Goal: Task Accomplishment & Management: Complete application form

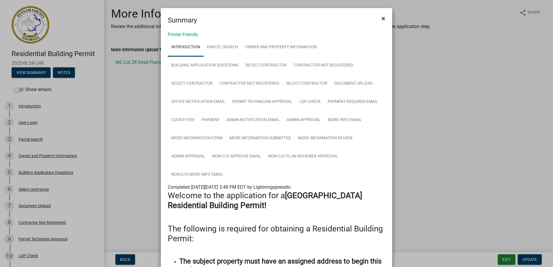
click at [382, 19] on span "×" at bounding box center [384, 18] width 4 height 8
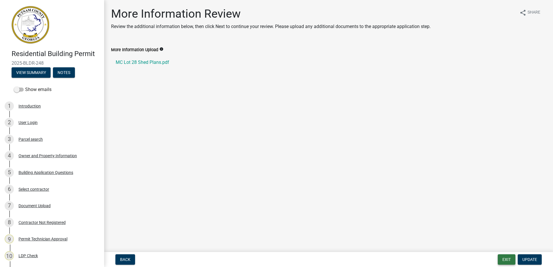
click at [504, 256] on button "Exit" at bounding box center [507, 260] width 18 height 10
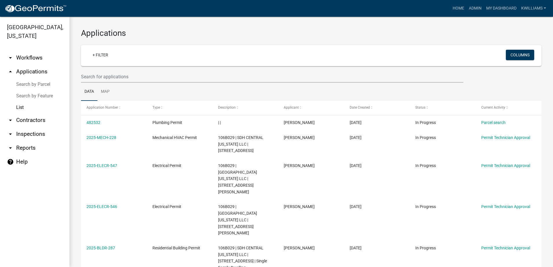
click at [23, 148] on link "arrow_drop_down Reports" at bounding box center [34, 148] width 69 height 14
select select "0: null"
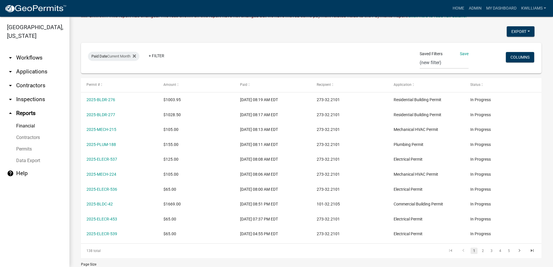
scroll to position [51, 0]
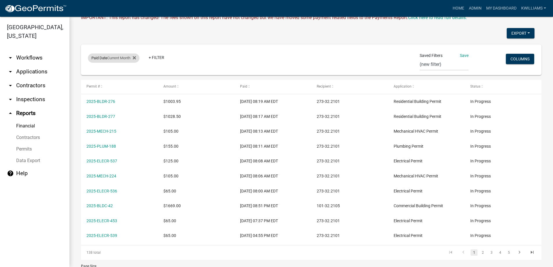
click at [114, 61] on div "Paid Date Current Month" at bounding box center [113, 58] width 51 height 9
select select "this_1_months"
click at [143, 47] on div "Paid Date Current Month + Filter Saved Filters Save city from county Cash, Chec…" at bounding box center [311, 60] width 455 height 31
click at [133, 58] on fa-icon at bounding box center [132, 58] width 5 height 9
click at [27, 92] on link "arrow_drop_down Contractors" at bounding box center [34, 86] width 69 height 14
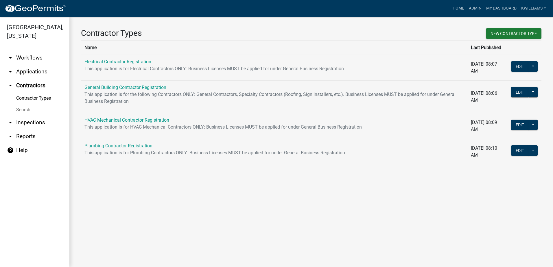
click at [25, 80] on link "arrow_drop_up Contractors" at bounding box center [34, 86] width 69 height 14
click at [26, 75] on link "arrow_drop_down Applications" at bounding box center [34, 72] width 69 height 14
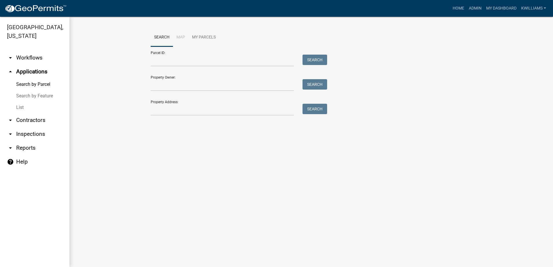
click at [17, 105] on link "List" at bounding box center [34, 108] width 69 height 12
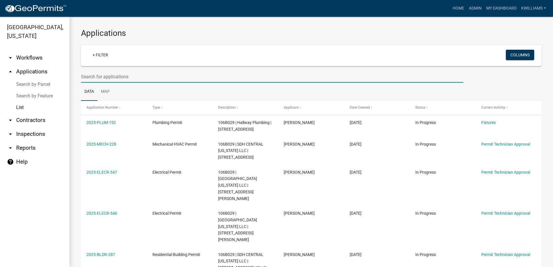
click at [129, 72] on input "text" at bounding box center [272, 77] width 382 height 12
type input "[PERSON_NAME]"
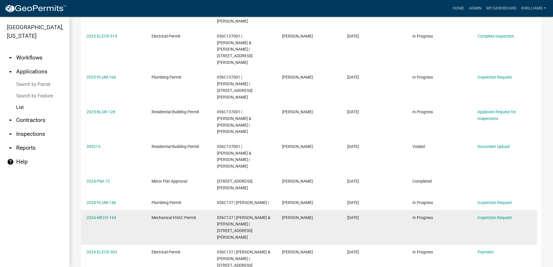
scroll to position [131, 0]
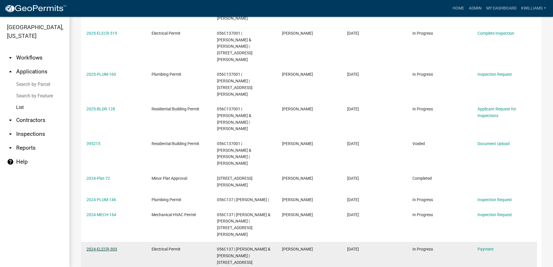
click at [106, 247] on link "2024-ELECR-303" at bounding box center [101, 249] width 31 height 5
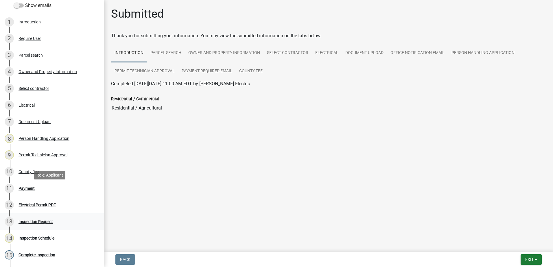
scroll to position [116, 0]
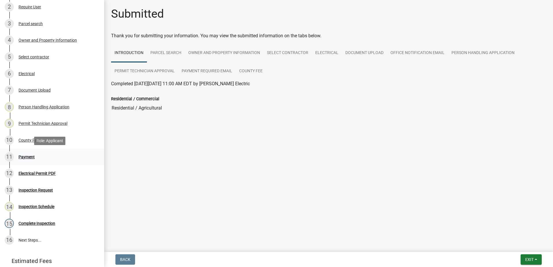
click at [25, 157] on div "Payment" at bounding box center [27, 157] width 16 height 4
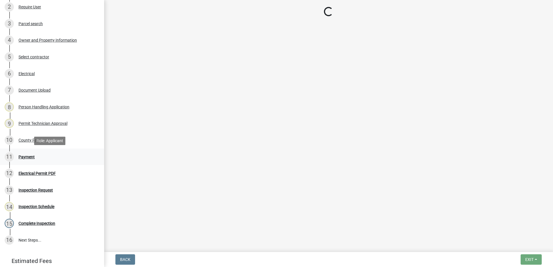
select select "3: 3"
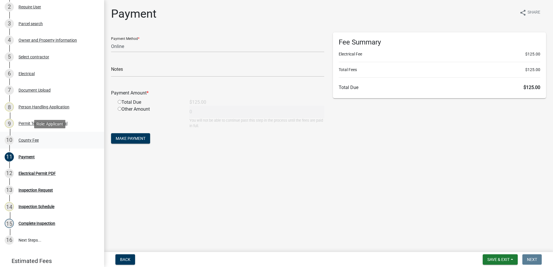
click at [28, 136] on div "10 County Fee" at bounding box center [50, 140] width 90 height 9
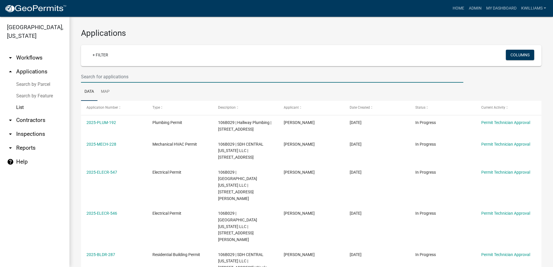
click at [118, 72] on input "text" at bounding box center [272, 77] width 382 height 12
type input "[PERSON_NAME]"
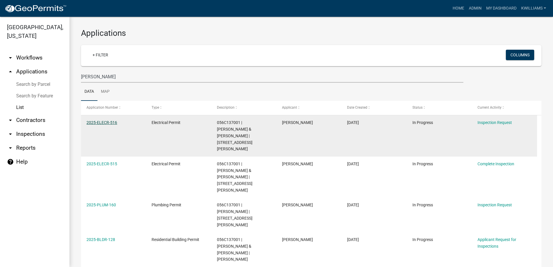
click at [109, 121] on link "2025-ELECR-516" at bounding box center [101, 122] width 31 height 5
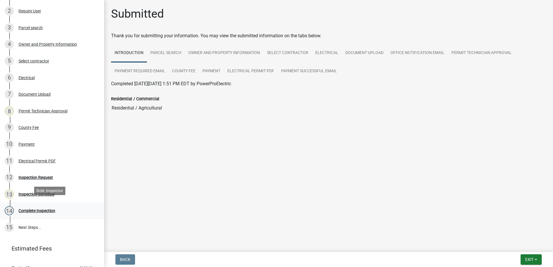
scroll to position [116, 0]
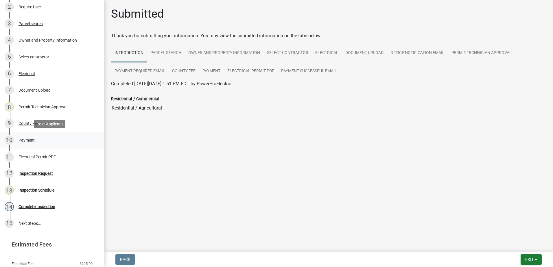
click at [32, 141] on div "Payment" at bounding box center [27, 140] width 16 height 4
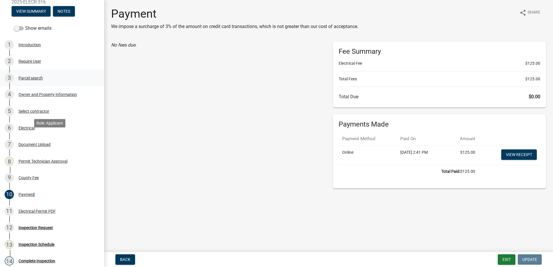
scroll to position [0, 0]
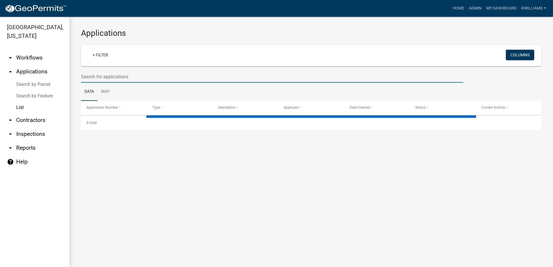
click at [115, 81] on input "text" at bounding box center [272, 77] width 382 height 12
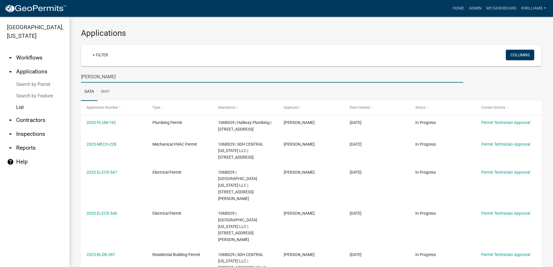
type input "[PERSON_NAME]"
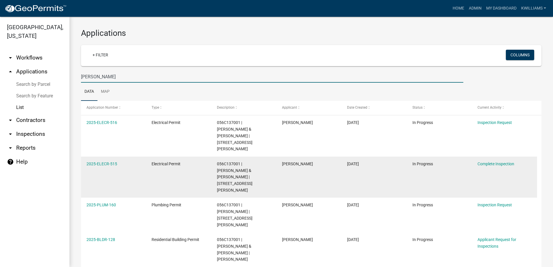
scroll to position [29, 0]
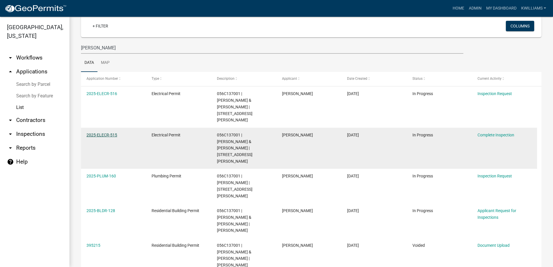
click at [94, 133] on link "2025-ELECR-515" at bounding box center [101, 135] width 31 height 5
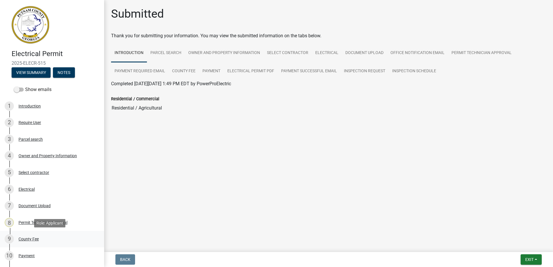
click at [27, 242] on div "9 County Fee" at bounding box center [50, 239] width 90 height 9
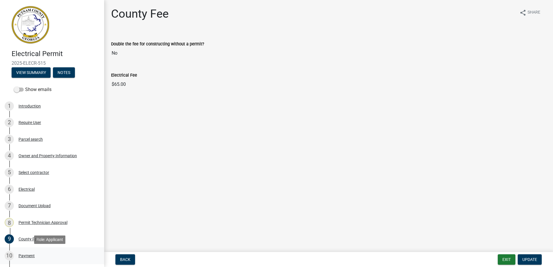
click at [23, 254] on div "Payment" at bounding box center [27, 256] width 16 height 4
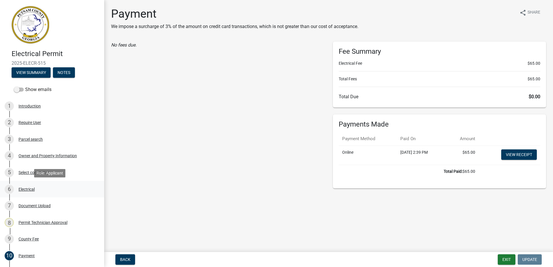
click at [21, 188] on div "Electrical" at bounding box center [27, 189] width 16 height 4
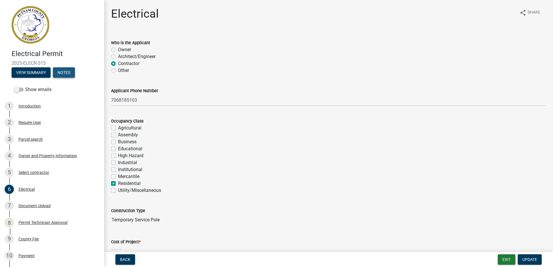
click at [67, 68] on button "Notes" at bounding box center [64, 72] width 22 height 10
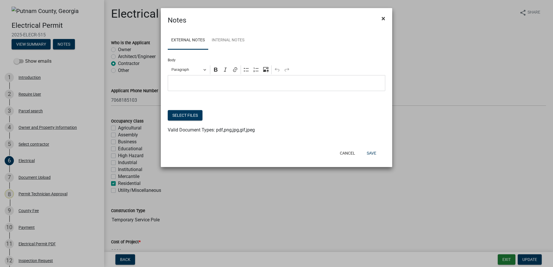
click at [382, 21] on span "×" at bounding box center [384, 18] width 4 height 8
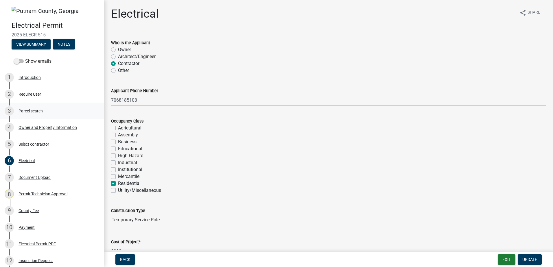
click at [25, 113] on div "Parcel search" at bounding box center [31, 111] width 24 height 4
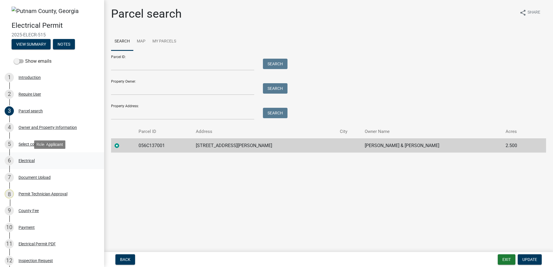
click at [23, 162] on div "Electrical" at bounding box center [27, 161] width 16 height 4
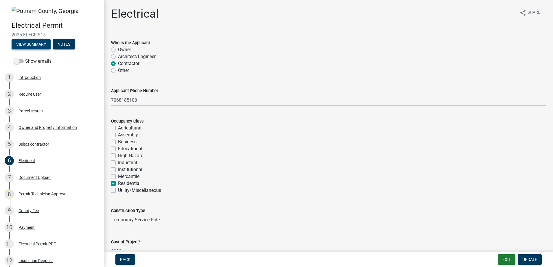
click at [42, 43] on button "View Summary" at bounding box center [31, 44] width 39 height 10
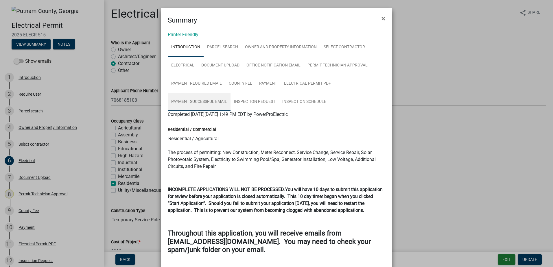
click at [182, 102] on link "Payment Successful Email" at bounding box center [199, 102] width 63 height 19
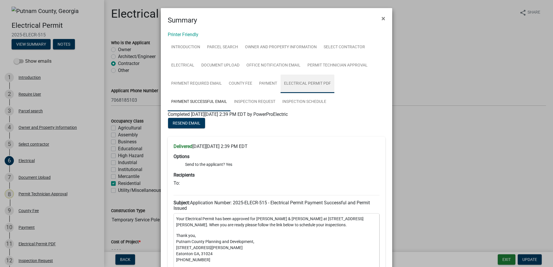
click at [299, 85] on link "Electrical Permit PDF" at bounding box center [308, 84] width 54 height 19
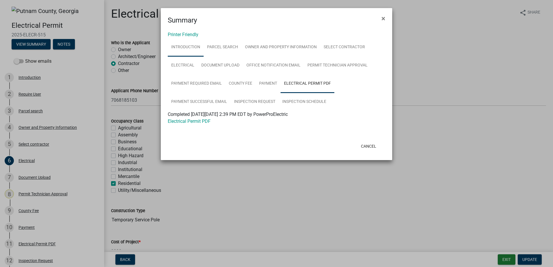
click at [200, 43] on link "Introduction" at bounding box center [186, 47] width 36 height 19
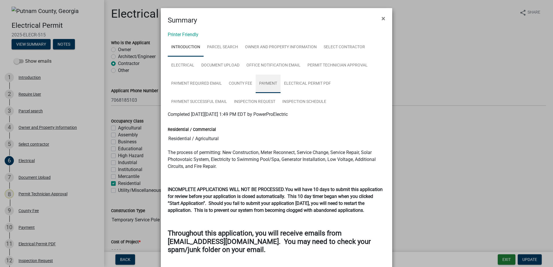
click at [269, 86] on link "Payment" at bounding box center [268, 84] width 25 height 19
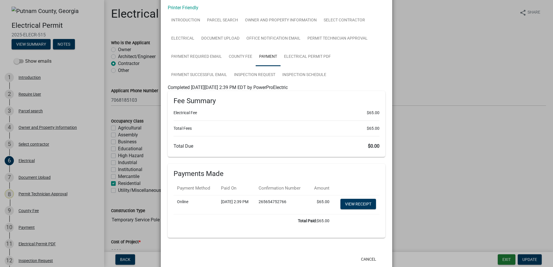
scroll to position [54, 0]
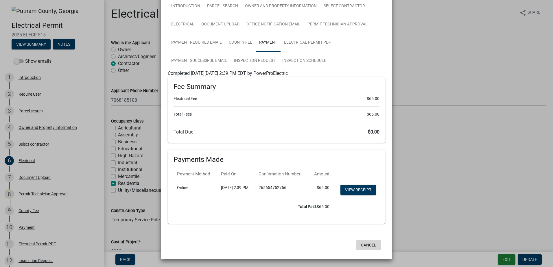
click at [373, 247] on button "Cancel" at bounding box center [368, 245] width 25 height 10
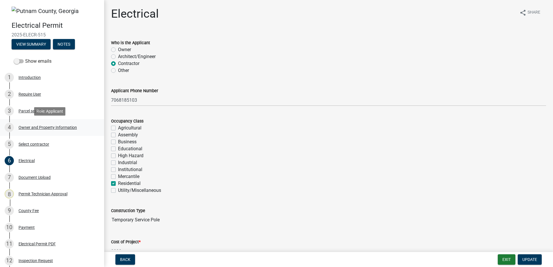
click at [41, 123] on div "4 Owner and Property Information" at bounding box center [50, 127] width 90 height 9
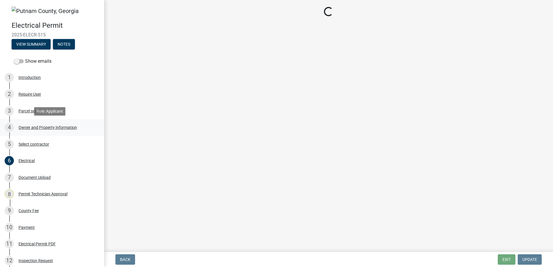
select select "78bfdc44-73ff-456e-a557-d4c99b9c08be"
select select "83394b22-4a11-496c-8e5c-75ade2e72faf"
select select "295c155f-de53-4b68-9fdd-08c8883e9b6f"
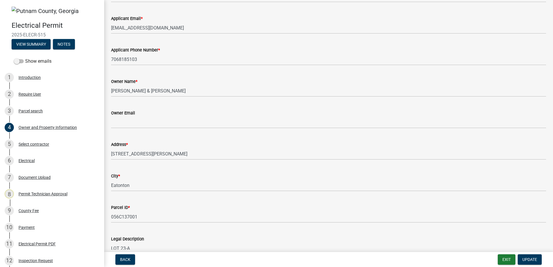
scroll to position [165, 0]
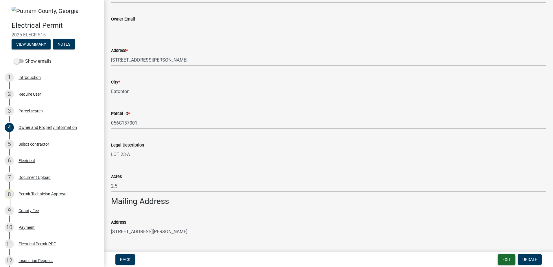
click at [504, 261] on button "Exit" at bounding box center [507, 260] width 18 height 10
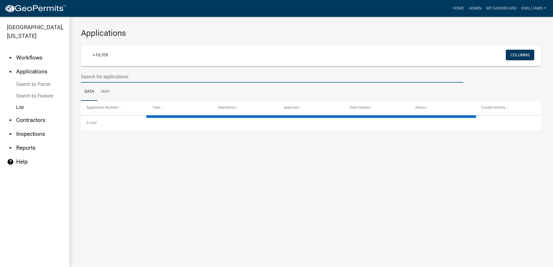
click at [103, 82] on input "text" at bounding box center [272, 77] width 382 height 12
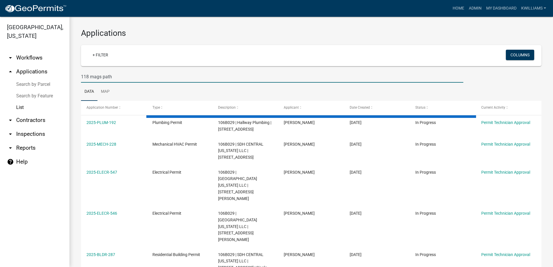
type input "118 mags path"
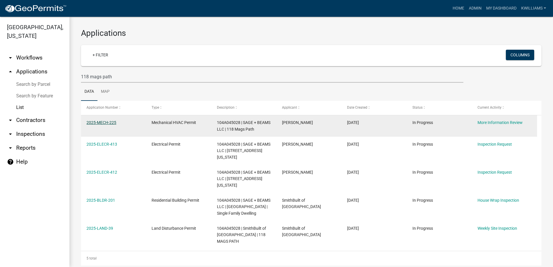
click at [98, 124] on link "2025-MECH-225" at bounding box center [101, 122] width 30 height 5
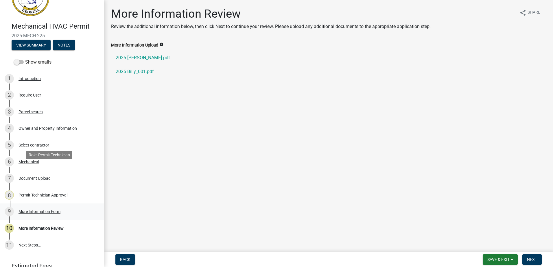
scroll to position [54, 0]
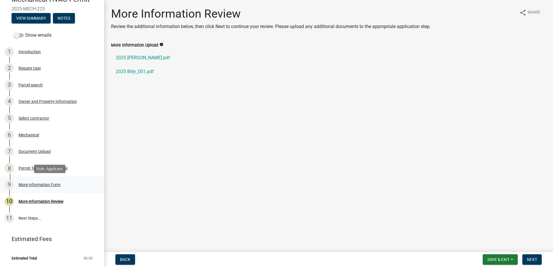
click at [33, 183] on div "More Information Form" at bounding box center [40, 185] width 42 height 4
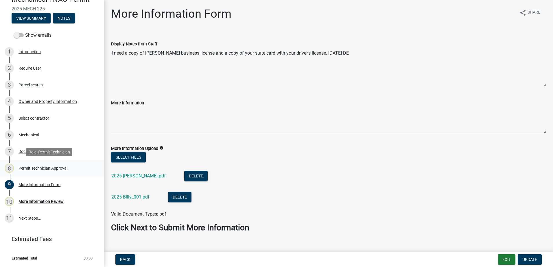
click at [34, 169] on div "Permit Technician Approval" at bounding box center [43, 168] width 49 height 4
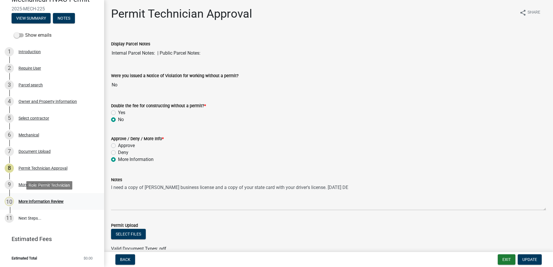
click at [35, 203] on div "More Information Review" at bounding box center [41, 202] width 45 height 4
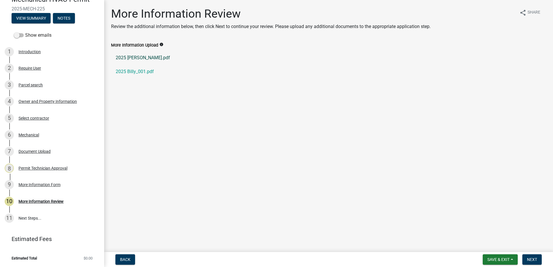
click at [125, 58] on link "2025 [PERSON_NAME].pdf" at bounding box center [328, 58] width 435 height 14
click at [135, 74] on link "2025 Billy_001.pdf" at bounding box center [328, 72] width 435 height 14
click at [33, 98] on div "4 Owner and Property Information" at bounding box center [50, 101] width 90 height 9
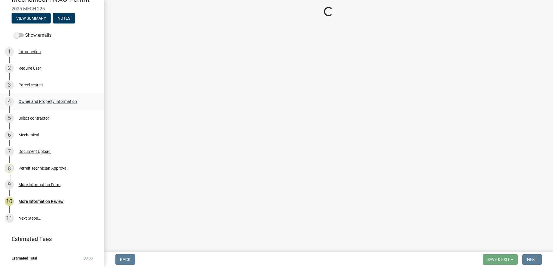
select select "a6b90f04-145f-43dc-a4e6-6d5ec8e28ec9"
select select "83394b22-4a11-496c-8e5c-75ade2e72faf"
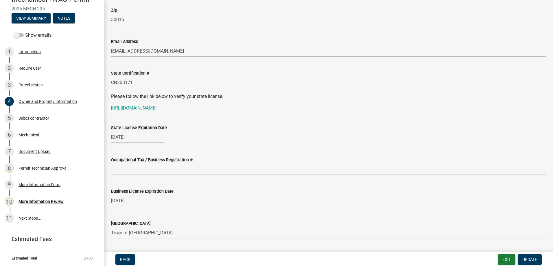
scroll to position [781, 0]
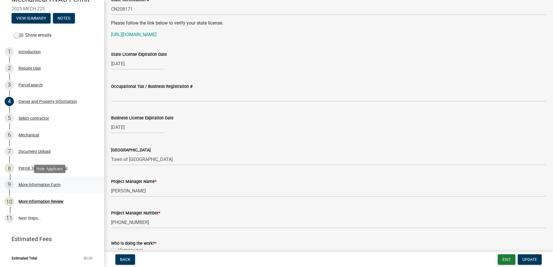
click at [41, 186] on div "More Information Form" at bounding box center [40, 185] width 42 height 4
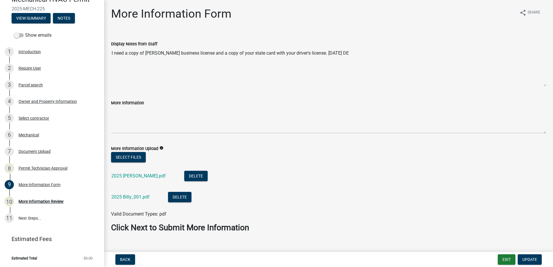
click at [126, 205] on li "2025 Billy_001.pdf Delete" at bounding box center [328, 197] width 435 height 21
click at [124, 198] on link "2025 Billy_001.pdf" at bounding box center [130, 196] width 38 height 5
click at [29, 103] on div "Owner and Property Information" at bounding box center [48, 102] width 58 height 4
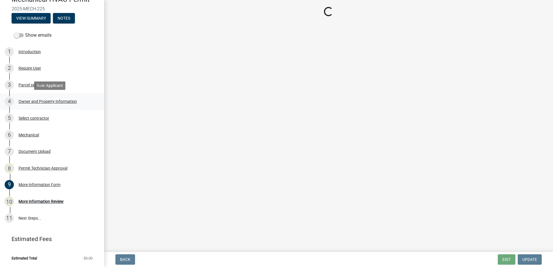
select select "a6b90f04-145f-43dc-a4e6-6d5ec8e28ec9"
select select "83394b22-4a11-496c-8e5c-75ade2e72faf"
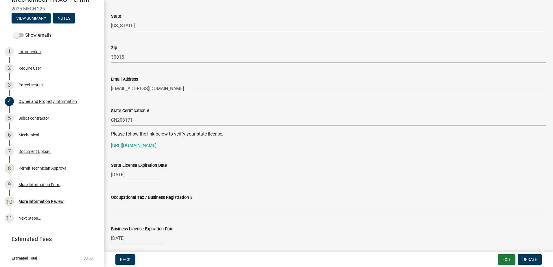
scroll to position [694, 0]
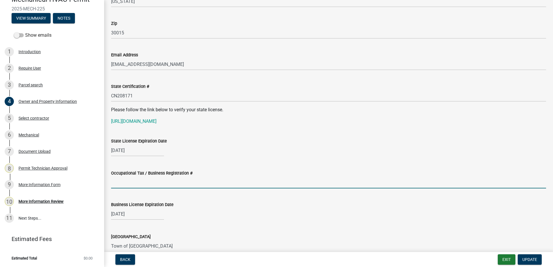
click at [117, 183] on input "Occupational Tax / Business Registration #" at bounding box center [328, 183] width 435 height 12
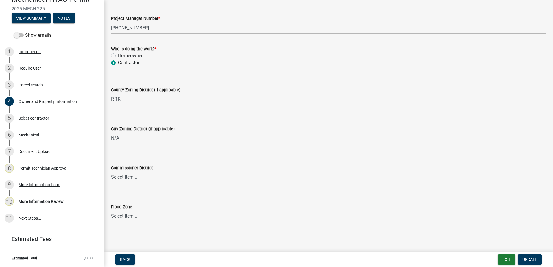
scroll to position [976, 0]
type input "2526-11"
click at [142, 178] on select "Select Item... District 1 District 2 District 3 District 4" at bounding box center [328, 177] width 435 height 12
click at [111, 171] on select "Select Item... District 1 District 2 District 3 District 4" at bounding box center [328, 177] width 435 height 12
select select "469c5908-2854-42d5-89ed-bee7fc26529e"
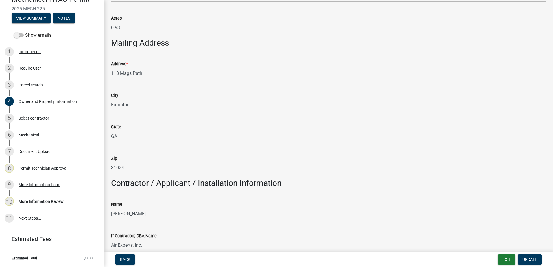
scroll to position [282, 0]
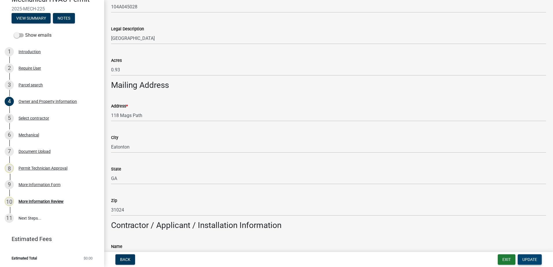
click at [529, 259] on span "Update" at bounding box center [529, 259] width 15 height 5
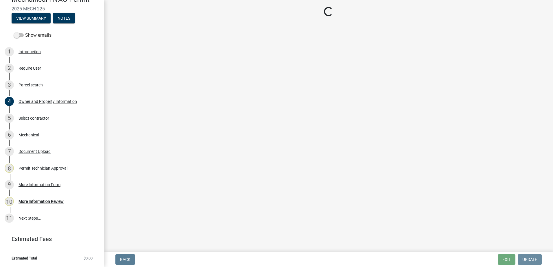
scroll to position [0, 0]
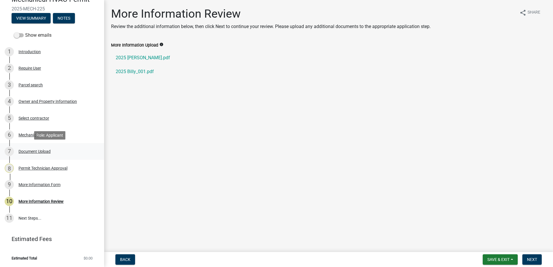
click at [40, 150] on div "Document Upload" at bounding box center [35, 152] width 32 height 4
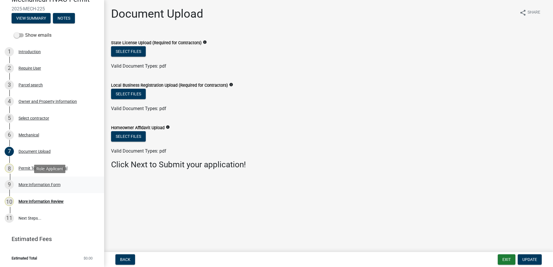
click at [42, 183] on div "More Information Form" at bounding box center [40, 185] width 42 height 4
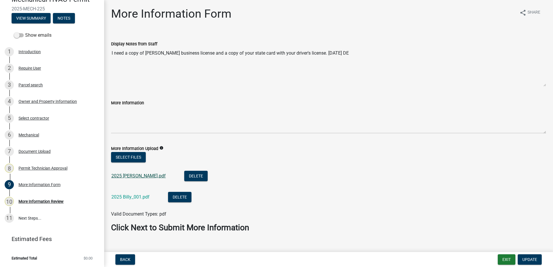
click at [118, 175] on link "2025 [PERSON_NAME].pdf" at bounding box center [138, 175] width 54 height 5
click at [125, 195] on link "2025 Billy_001.pdf" at bounding box center [130, 196] width 38 height 5
click at [22, 156] on div "7 Document Upload" at bounding box center [50, 151] width 90 height 9
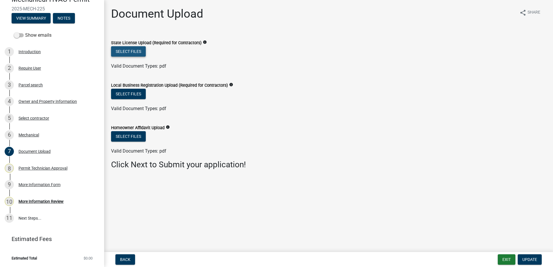
click at [124, 51] on button "Select files" at bounding box center [128, 51] width 35 height 10
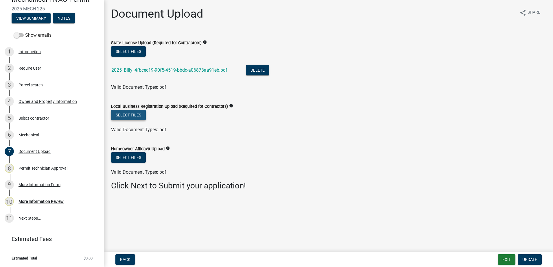
click at [124, 116] on button "Select files" at bounding box center [128, 115] width 35 height 10
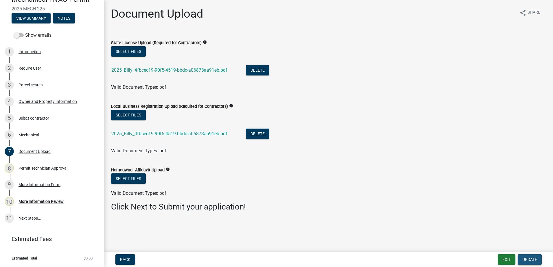
click at [530, 257] on span "Update" at bounding box center [529, 259] width 15 height 5
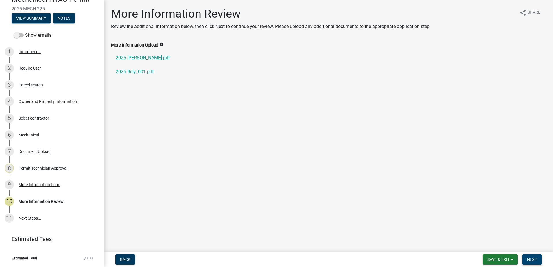
click at [531, 260] on span "Next" at bounding box center [532, 259] width 10 height 5
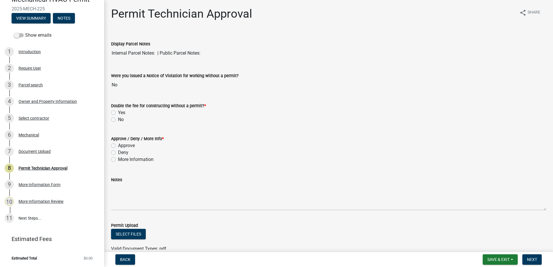
click at [118, 119] on label "No" at bounding box center [121, 119] width 6 height 7
click at [118, 119] on input "No" at bounding box center [120, 118] width 4 height 4
radio input "true"
drag, startPoint x: 113, startPoint y: 149, endPoint x: 111, endPoint y: 146, distance: 3.8
click at [111, 146] on div "Approve / Deny / More Info * Approve Deny More Information" at bounding box center [328, 149] width 435 height 28
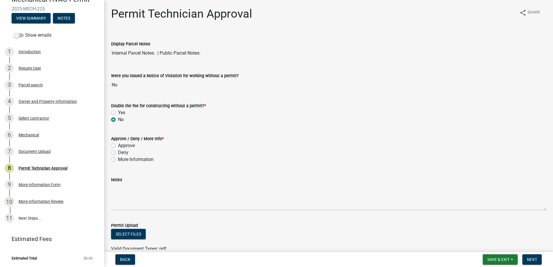
drag, startPoint x: 111, startPoint y: 146, endPoint x: 112, endPoint y: 143, distance: 2.9
click at [112, 143] on div "Approve" at bounding box center [328, 145] width 435 height 7
click at [118, 145] on label "Approve" at bounding box center [126, 145] width 17 height 7
click at [118, 145] on input "Approve" at bounding box center [120, 144] width 4 height 4
radio input "true"
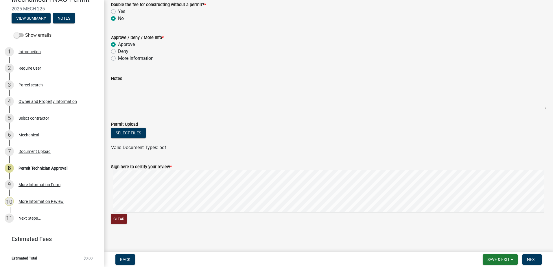
scroll to position [104, 0]
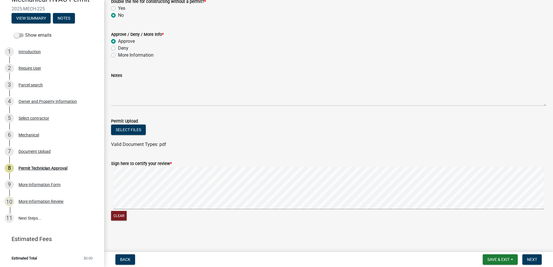
click at [275, 143] on wm-data-entity-input-list "Display Parcel Notes Internal Parcel Notes: | Public Parcel Notes: Were you iss…" at bounding box center [328, 77] width 435 height 299
drag, startPoint x: 534, startPoint y: 260, endPoint x: 527, endPoint y: 251, distance: 12.2
click at [531, 253] on nav "Back Save & Exit Save Save & Exit Next" at bounding box center [328, 259] width 449 height 15
click at [534, 254] on nav "Back Save & Exit Save Save & Exit Next" at bounding box center [328, 259] width 449 height 15
click at [533, 259] on span "Next" at bounding box center [532, 259] width 10 height 5
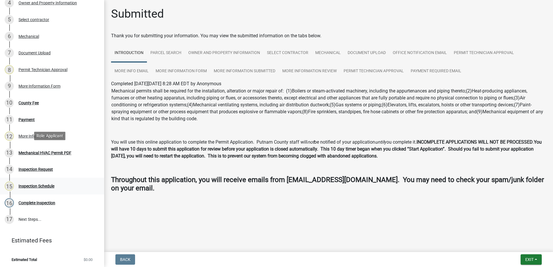
scroll to position [154, 0]
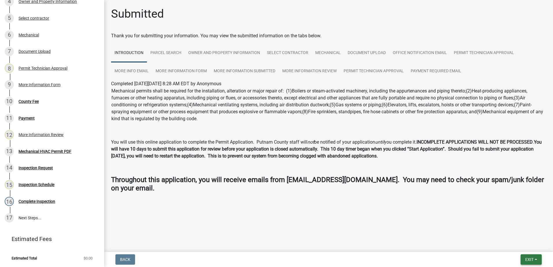
click at [529, 259] on span "Exit" at bounding box center [529, 259] width 8 height 5
click at [518, 244] on button "Save & Exit" at bounding box center [518, 245] width 46 height 14
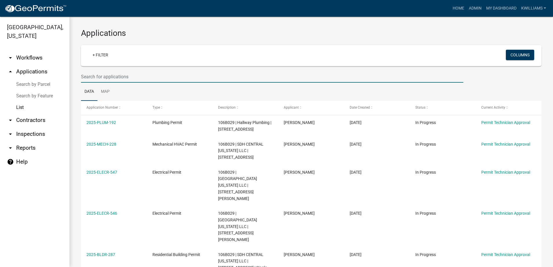
click at [110, 77] on input "text" at bounding box center [272, 77] width 382 height 12
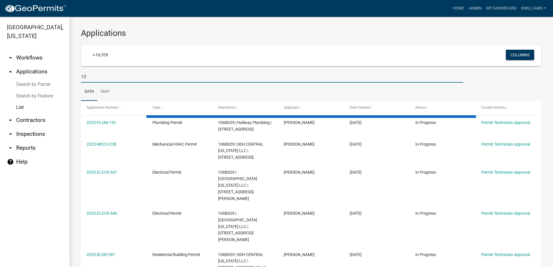
type input "1"
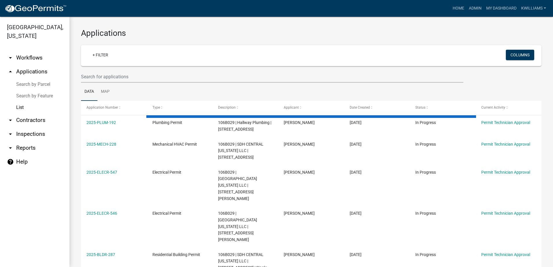
click at [26, 106] on link "List" at bounding box center [34, 108] width 69 height 12
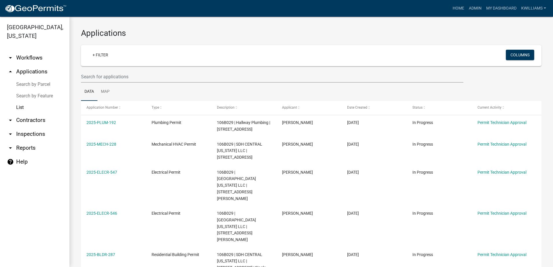
click at [43, 69] on link "arrow_drop_up Applications" at bounding box center [34, 72] width 69 height 14
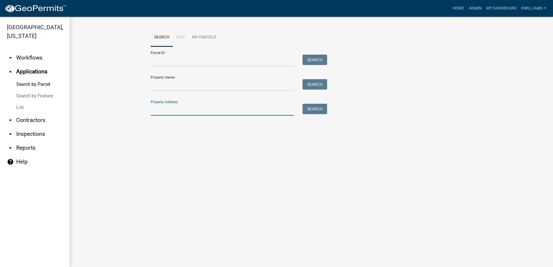
click at [165, 110] on input "Property Address:" at bounding box center [222, 110] width 143 height 12
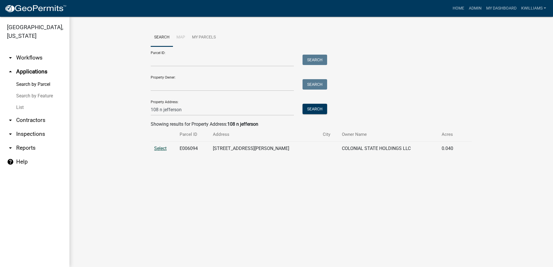
click at [163, 150] on span "Select" at bounding box center [160, 148] width 12 height 5
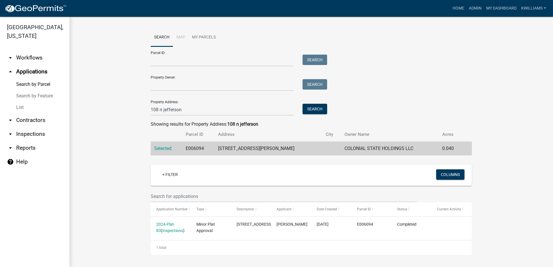
scroll to position [6, 0]
drag, startPoint x: 156, startPoint y: 105, endPoint x: 140, endPoint y: 110, distance: 16.9
click at [140, 110] on wm-workflow-application-search-view "Search Map My Parcels Parcel ID: Search Property Owner: Search Property Address…" at bounding box center [311, 141] width 460 height 227
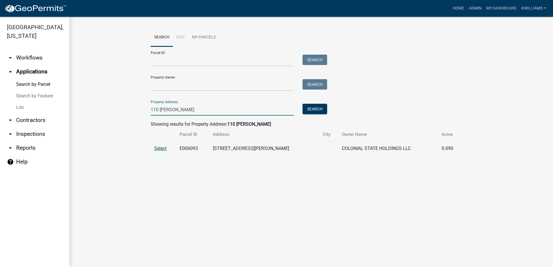
type input "110 [PERSON_NAME]"
click at [161, 149] on span "Select" at bounding box center [160, 148] width 12 height 5
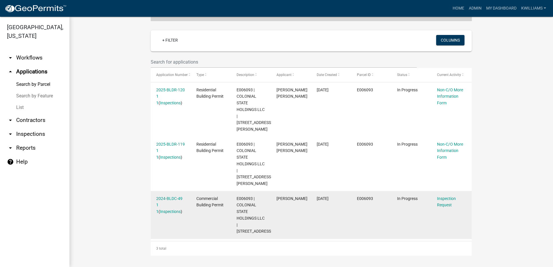
scroll to position [148, 0]
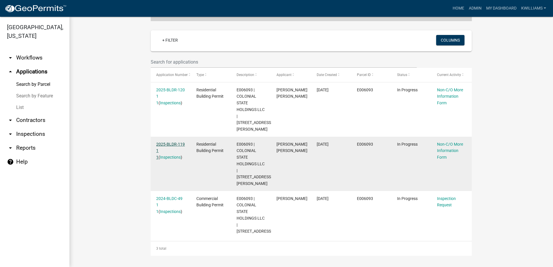
click at [165, 142] on link "2025-BLDR-119 1 1" at bounding box center [170, 151] width 29 height 18
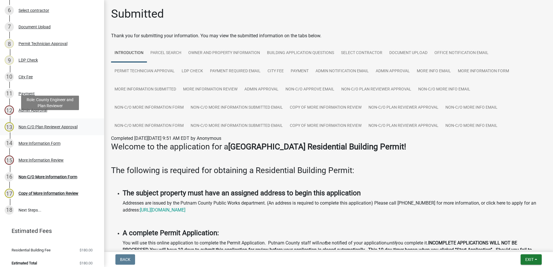
scroll to position [184, 0]
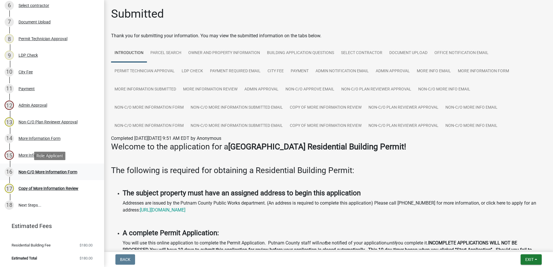
click at [49, 172] on div "Non-C/O More Information Form" at bounding box center [48, 172] width 59 height 4
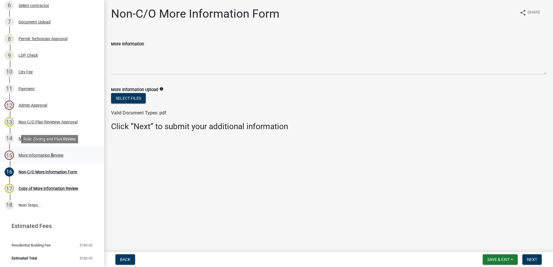
click at [51, 153] on div "15 More Information Review" at bounding box center [50, 155] width 90 height 9
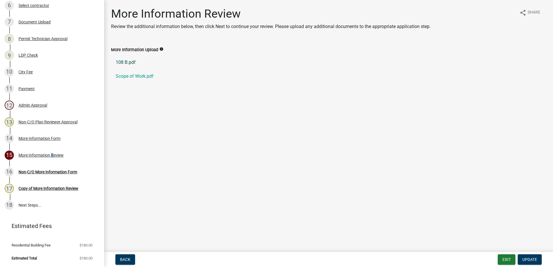
click at [123, 60] on link "108 B.pdf" at bounding box center [328, 63] width 435 height 14
click at [145, 76] on link "Scope of Work.pdf" at bounding box center [328, 76] width 435 height 14
click at [60, 172] on div "Non-C/O More Information Form" at bounding box center [48, 172] width 59 height 4
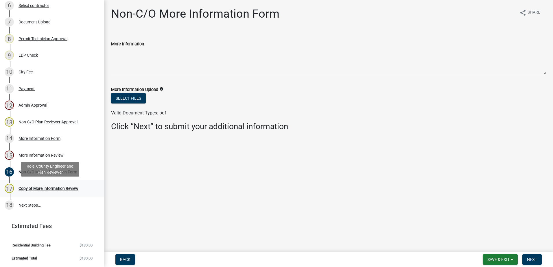
click at [68, 187] on div "Copy of More Information Review" at bounding box center [49, 189] width 60 height 4
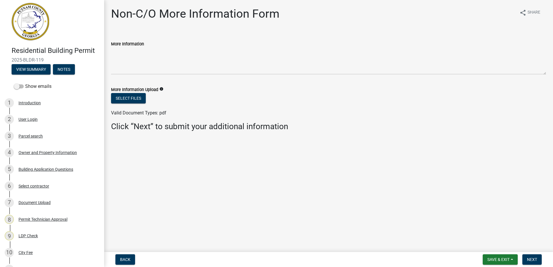
scroll to position [0, 0]
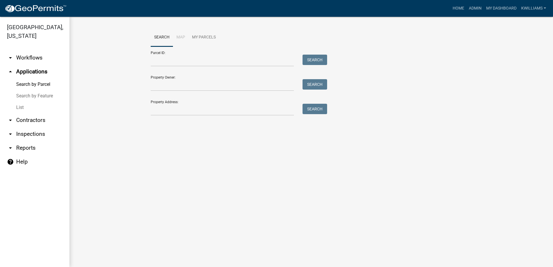
click at [20, 107] on link "List" at bounding box center [34, 108] width 69 height 12
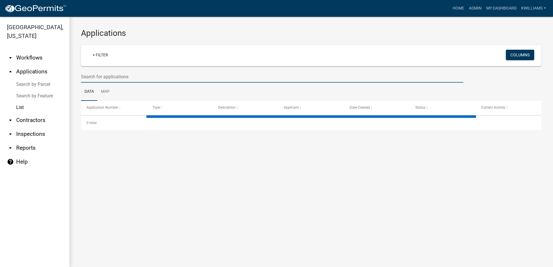
click at [115, 74] on input "text" at bounding box center [272, 77] width 382 height 12
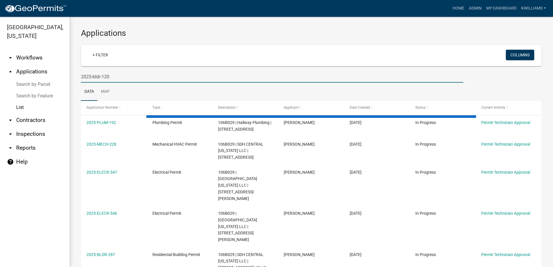
type input "2025-bldr-120"
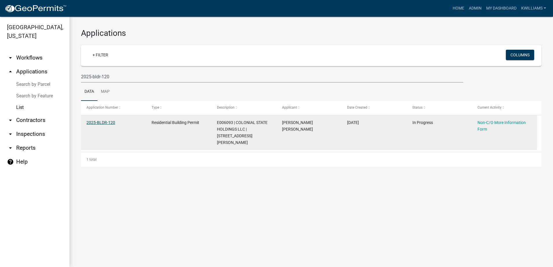
click at [94, 122] on link "2025-BLDR-120" at bounding box center [100, 122] width 29 height 5
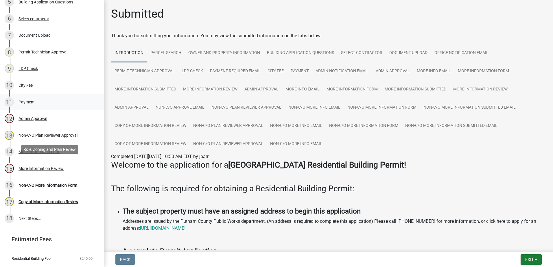
scroll to position [174, 0]
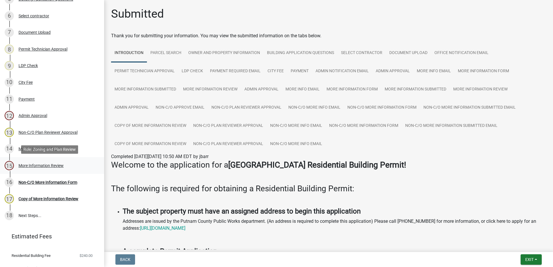
click at [51, 167] on div "More Information Review" at bounding box center [41, 166] width 45 height 4
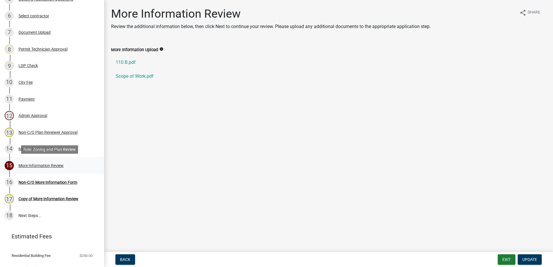
click at [49, 164] on div "More Information Review" at bounding box center [41, 166] width 45 height 4
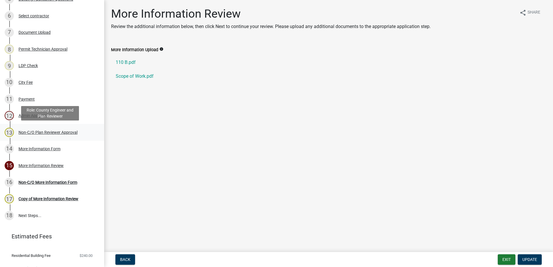
click at [47, 134] on div "Non-C/O Plan Reviewer Approval" at bounding box center [48, 132] width 59 height 4
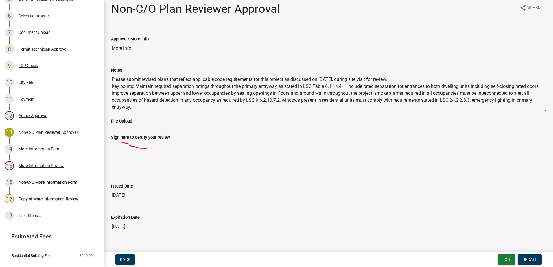
scroll to position [0, 0]
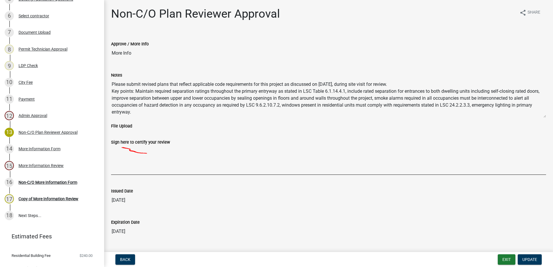
drag, startPoint x: 159, startPoint y: 89, endPoint x: 163, endPoint y: 87, distance: 4.4
click at [163, 87] on textarea "Please submit revised plans that reflect applicable code requirements for this …" at bounding box center [328, 98] width 435 height 39
drag, startPoint x: 163, startPoint y: 87, endPoint x: 192, endPoint y: 110, distance: 36.5
click at [204, 118] on textarea "Please submit revised plans that reflect applicable code requirements for this …" at bounding box center [328, 98] width 435 height 39
click at [259, 90] on textarea "Please submit revised plans that reflect applicable code requirements for this …" at bounding box center [328, 98] width 435 height 39
